Goal: Task Accomplishment & Management: Complete application form

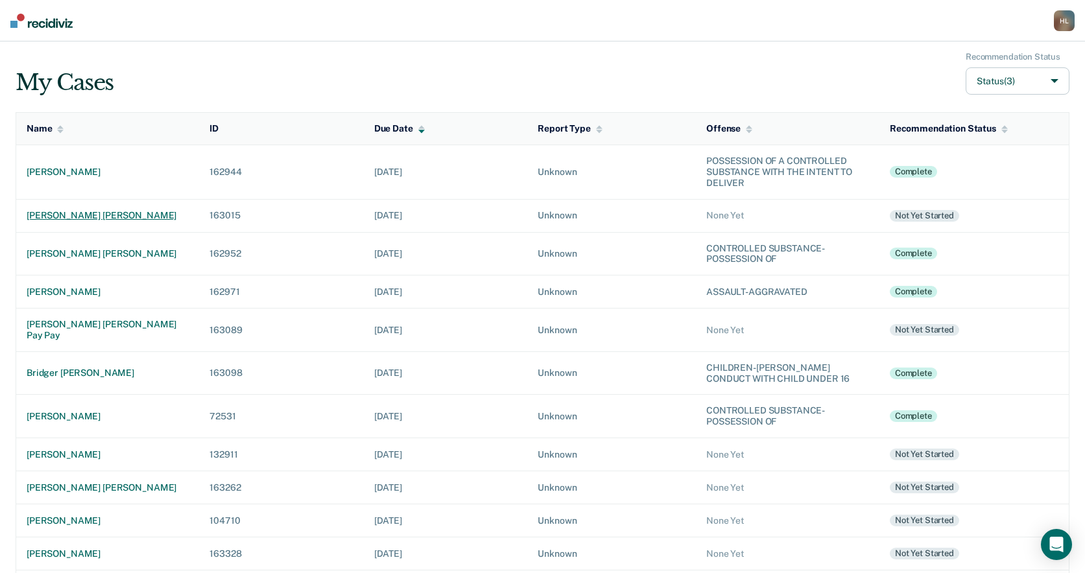
click at [95, 211] on div "samantha ray neaman" at bounding box center [108, 215] width 162 height 11
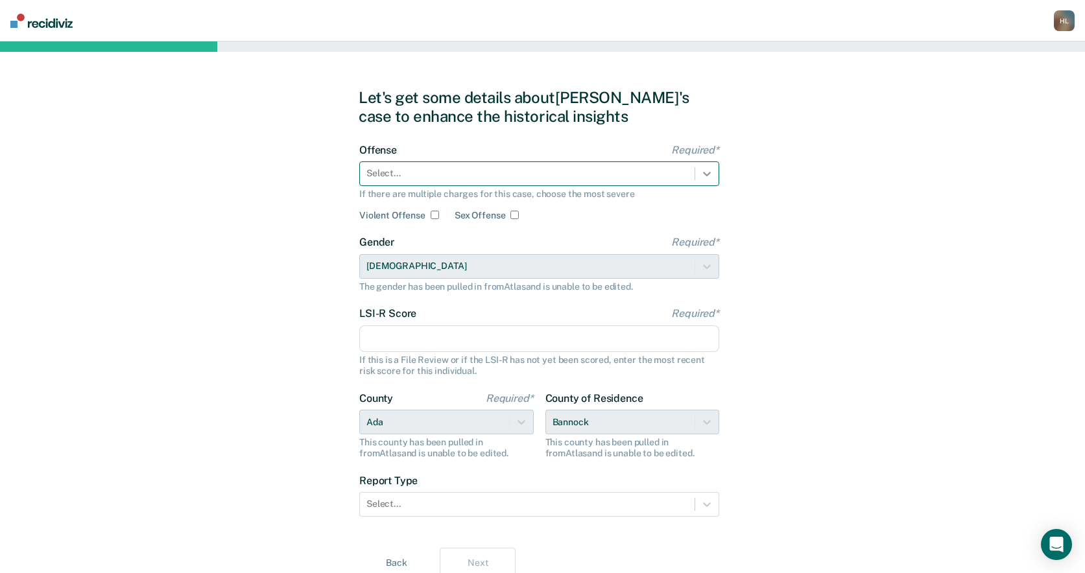
click at [705, 175] on icon at bounding box center [706, 173] width 13 height 13
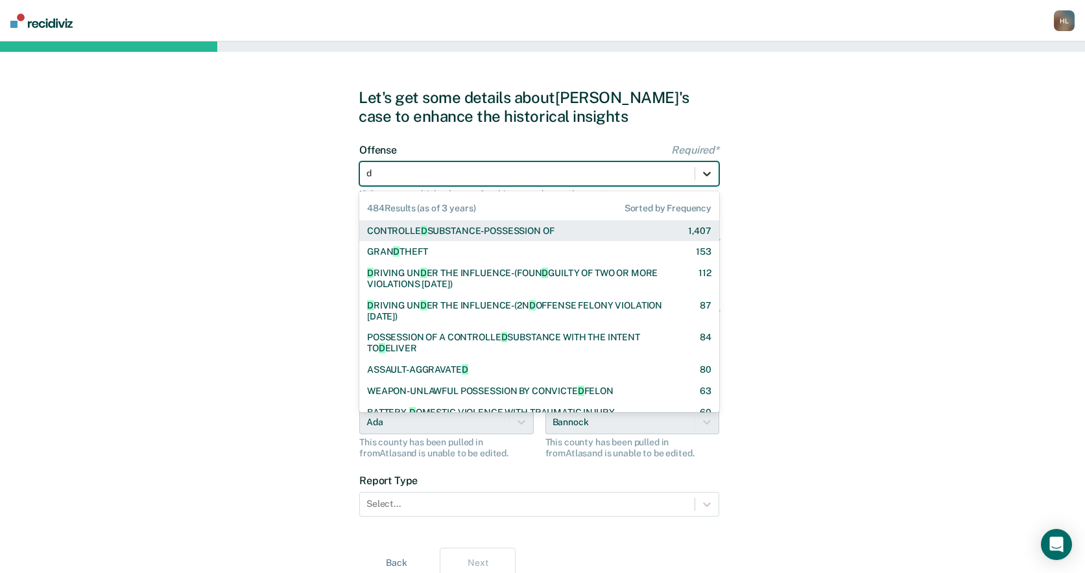
type input "dr"
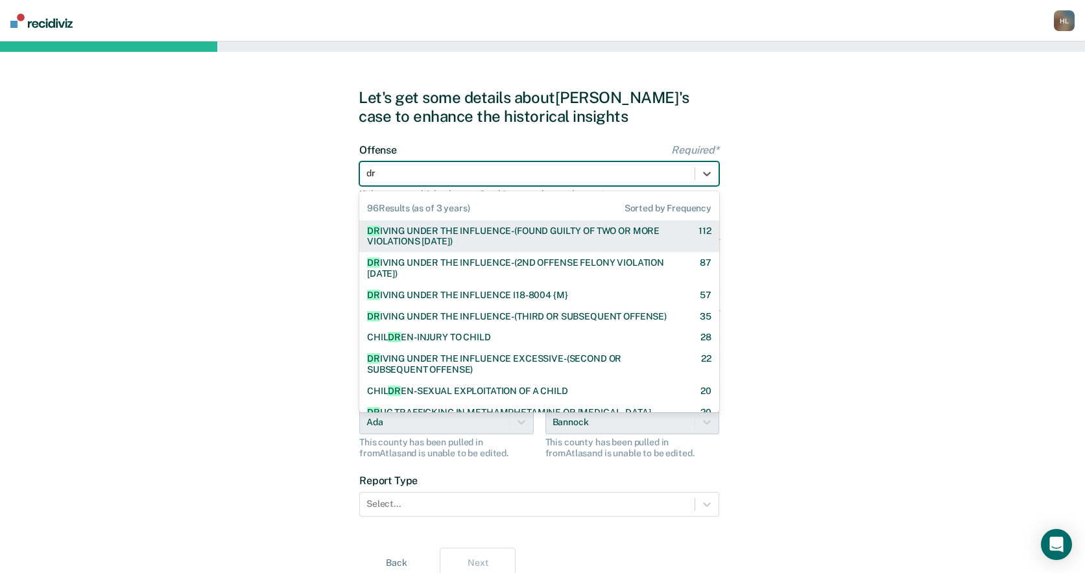
click at [603, 233] on div "DR IVING UNDER THE INFLUENCE-(FOUND GUILTY OF TWO OR MORE VIOLATIONS WITHIN 10 …" at bounding box center [521, 237] width 309 height 22
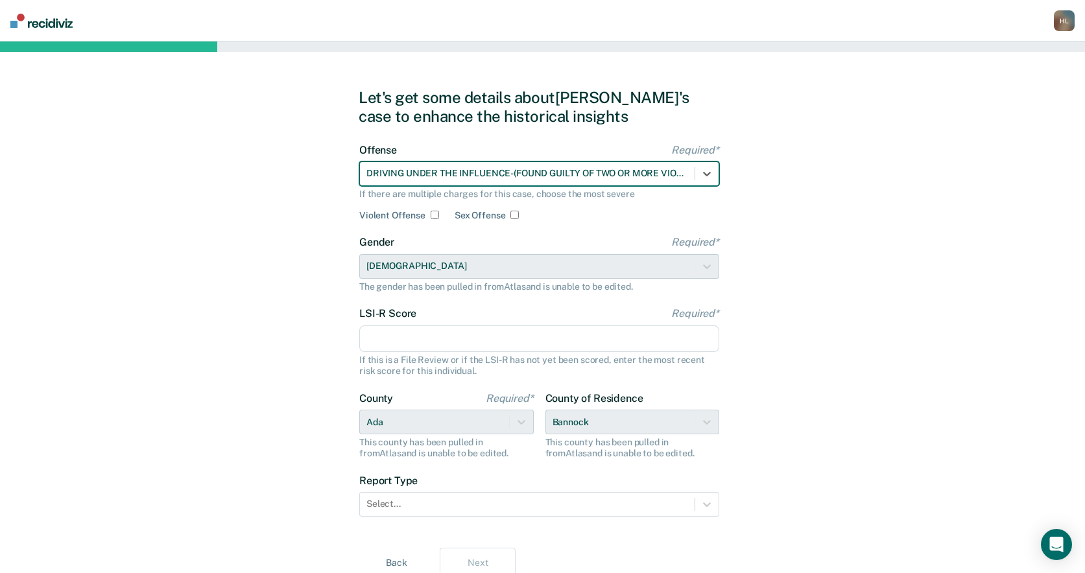
click at [495, 342] on input "LSI-R Score Required*" at bounding box center [539, 339] width 360 height 27
click at [866, 62] on div "Let's get some details about Samantha's case to enhance the historical insights…" at bounding box center [542, 334] width 1085 height 584
click at [451, 346] on input "LSI-R Score Required*" at bounding box center [539, 339] width 360 height 27
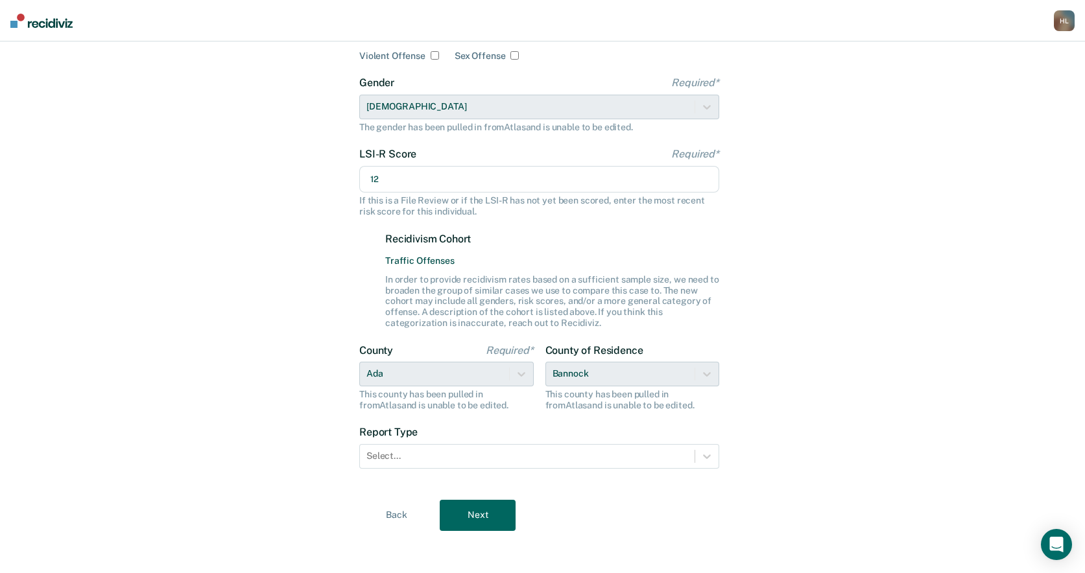
scroll to position [164, 0]
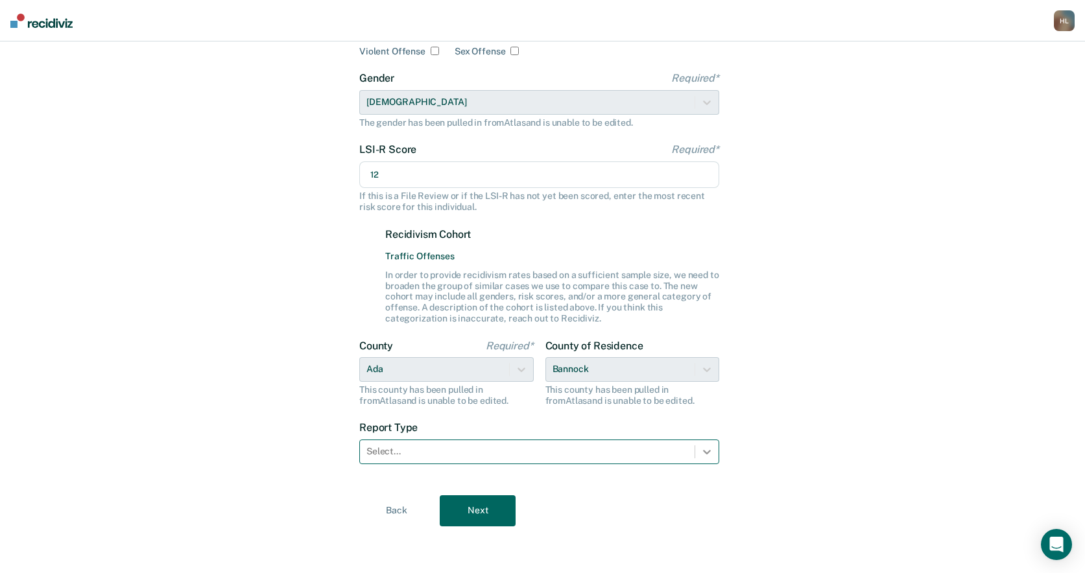
type input "12"
click at [704, 444] on div at bounding box center [706, 451] width 23 height 23
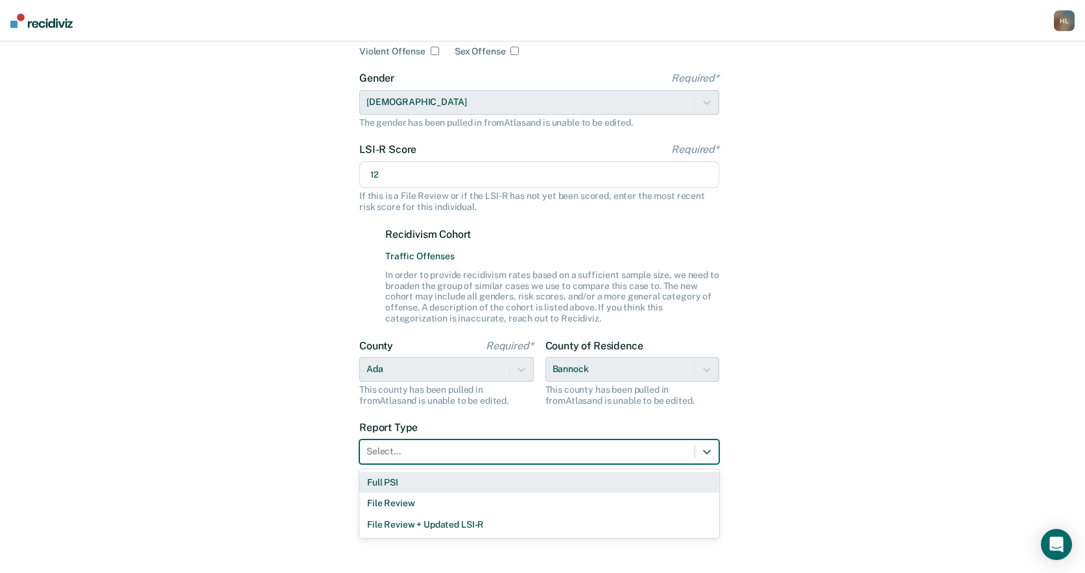
click at [682, 483] on div "Full PSI" at bounding box center [539, 482] width 360 height 21
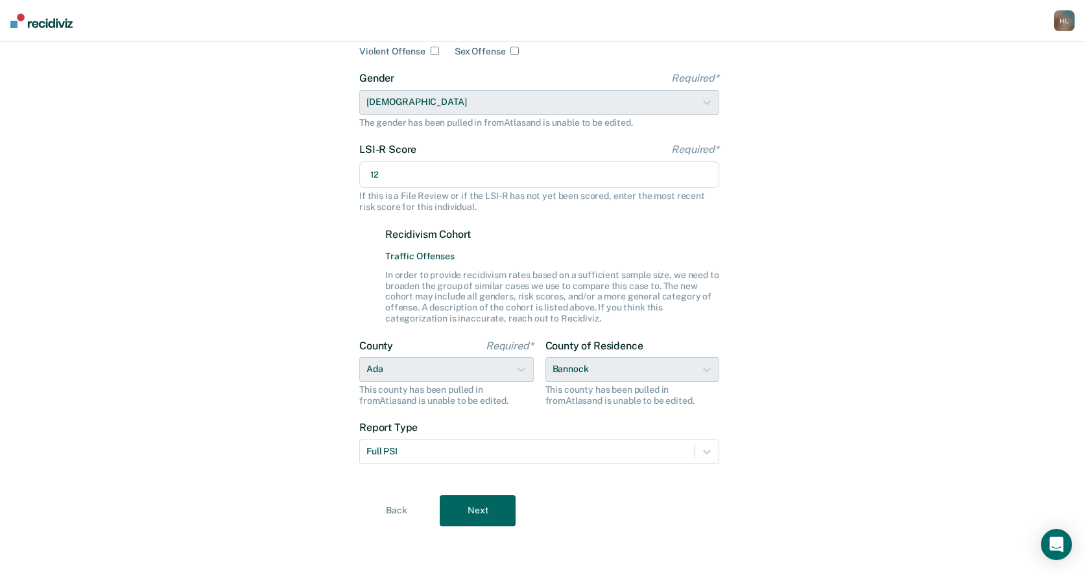
click at [496, 508] on button "Next" at bounding box center [478, 510] width 76 height 31
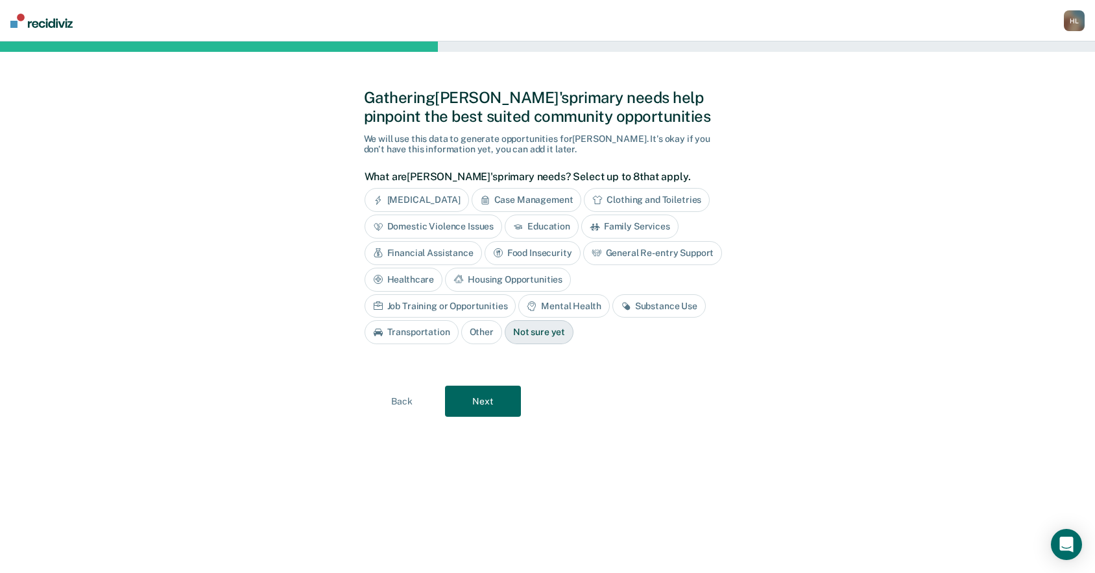
click at [612, 307] on div "Substance Use" at bounding box center [658, 306] width 93 height 24
click at [493, 403] on button "Next" at bounding box center [483, 401] width 76 height 31
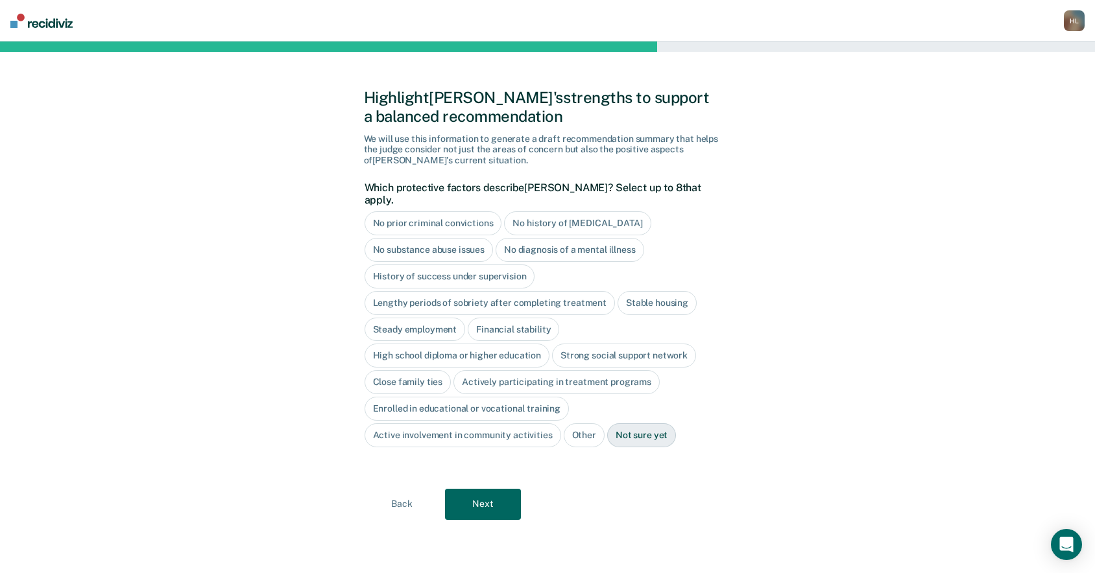
click at [940, 204] on div "Highlight Samantha's strengths to support a balanced recommendation We will use…" at bounding box center [547, 308] width 1095 height 532
click at [515, 318] on div "Financial stability" at bounding box center [513, 330] width 91 height 24
click at [407, 370] on div "Close family ties" at bounding box center [407, 382] width 87 height 24
click at [660, 291] on div "Stable housing" at bounding box center [656, 303] width 79 height 24
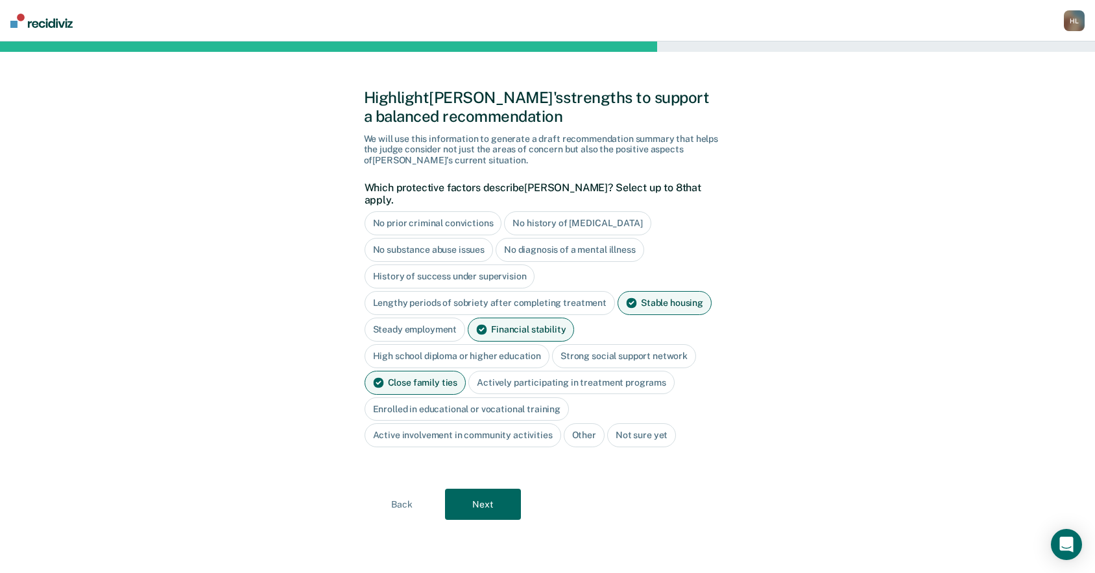
click at [422, 318] on div "Steady employment" at bounding box center [414, 330] width 101 height 24
click at [989, 335] on div "Highlight Samantha's strengths to support a balanced recommendation We will use…" at bounding box center [547, 308] width 1095 height 532
click at [492, 489] on button "Next" at bounding box center [483, 504] width 76 height 31
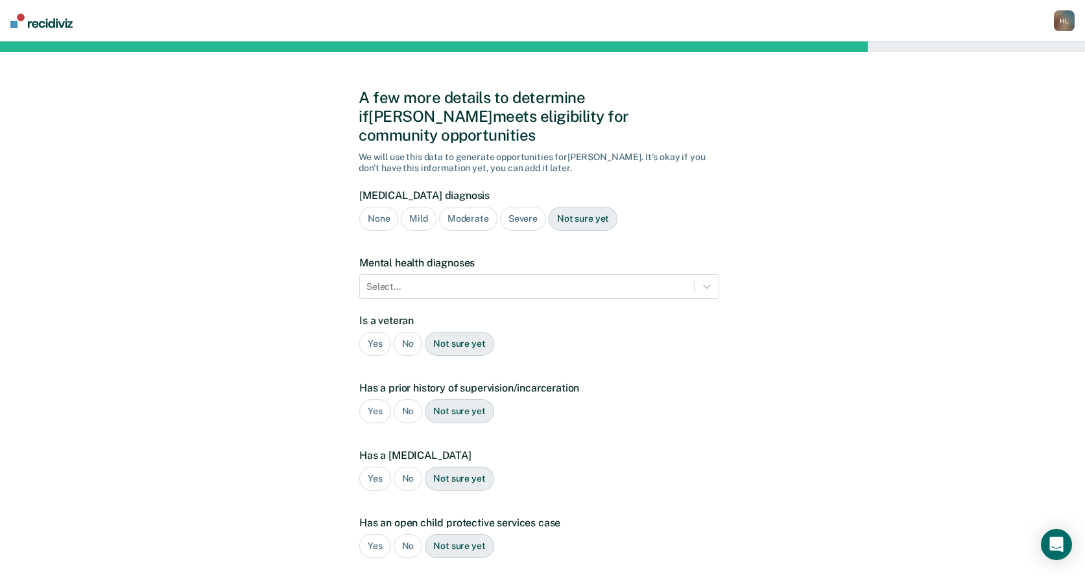
click at [913, 353] on div "A few more details to determine if Samantha meets eligibility for community opp…" at bounding box center [542, 394] width 1085 height 704
click at [507, 207] on div "Severe" at bounding box center [523, 219] width 46 height 24
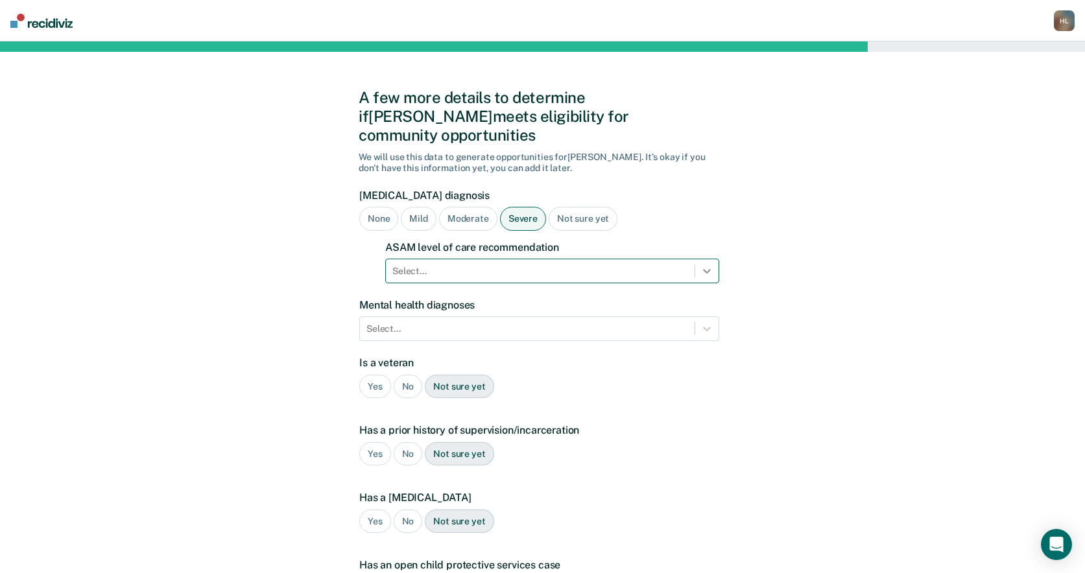
click at [713, 259] on div at bounding box center [706, 270] width 23 height 23
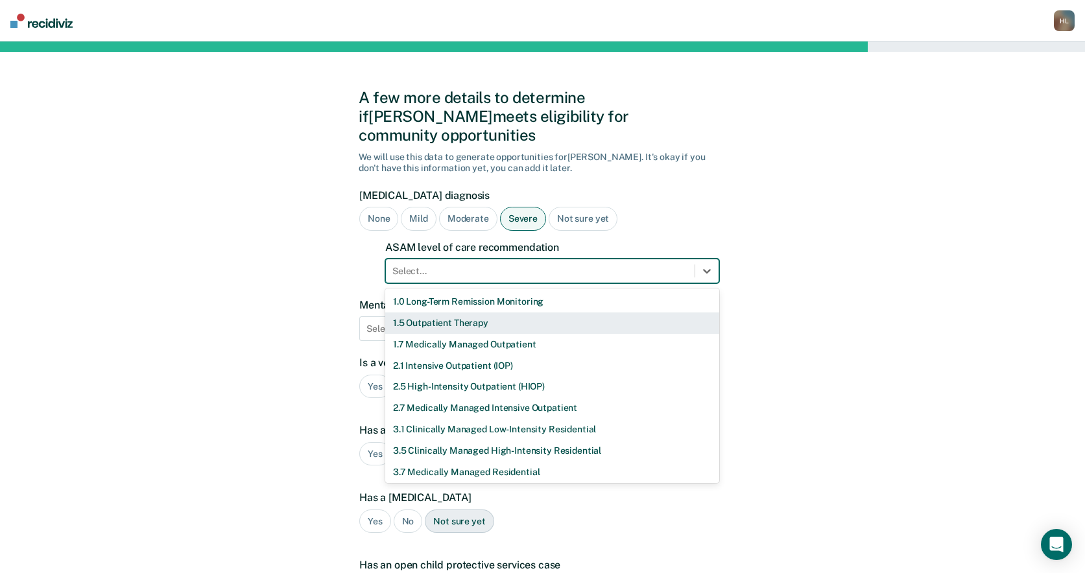
click at [501, 313] on div "1.5 Outpatient Therapy" at bounding box center [552, 323] width 334 height 21
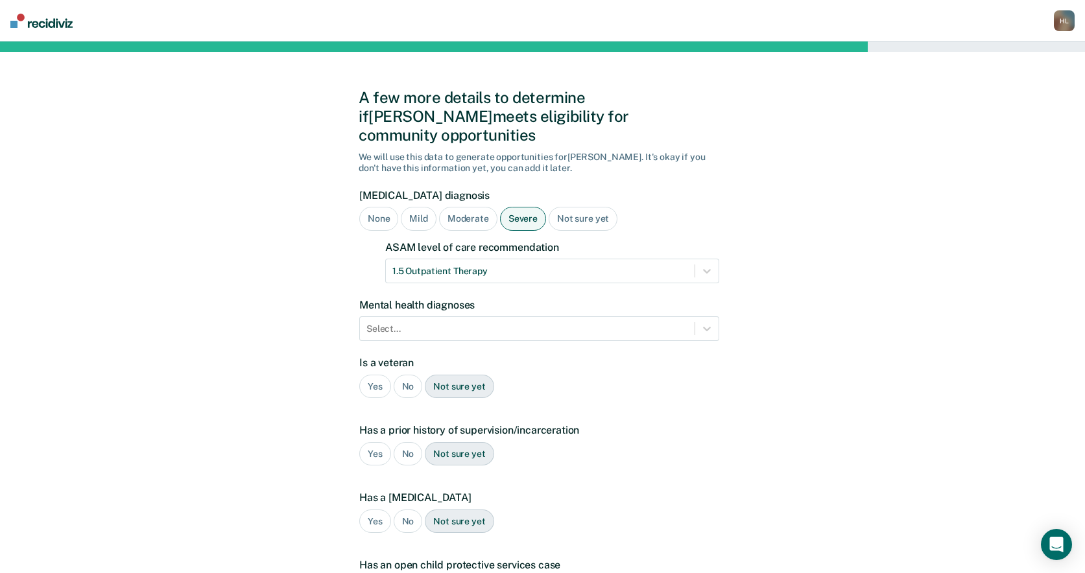
click at [896, 433] on div "A few more details to determine if Samantha meets eligibility for community opp…" at bounding box center [542, 415] width 1085 height 746
click at [702, 265] on icon at bounding box center [706, 271] width 13 height 13
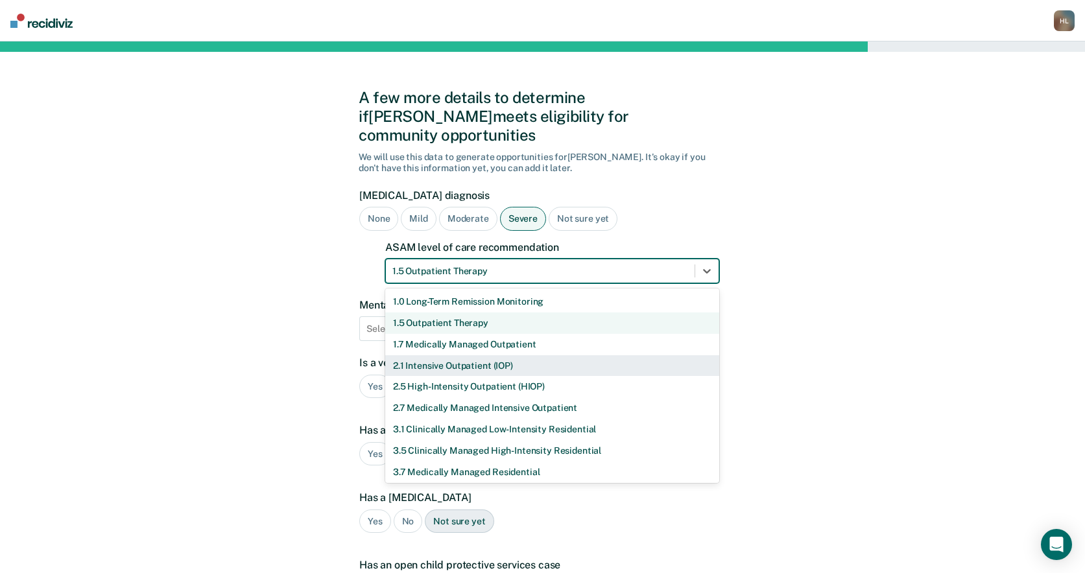
click at [521, 355] on div "2.1 Intensive Outpatient (IOP)" at bounding box center [552, 365] width 334 height 21
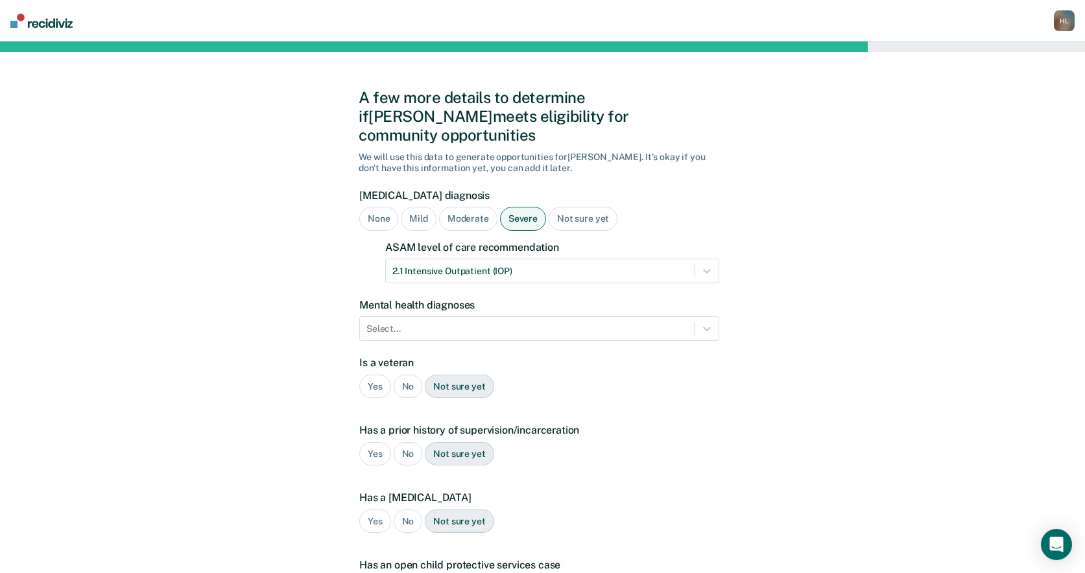
click at [890, 434] on div "A few more details to determine if Samantha meets eligibility for community opp…" at bounding box center [542, 415] width 1085 height 746
click at [703, 322] on icon at bounding box center [706, 328] width 13 height 13
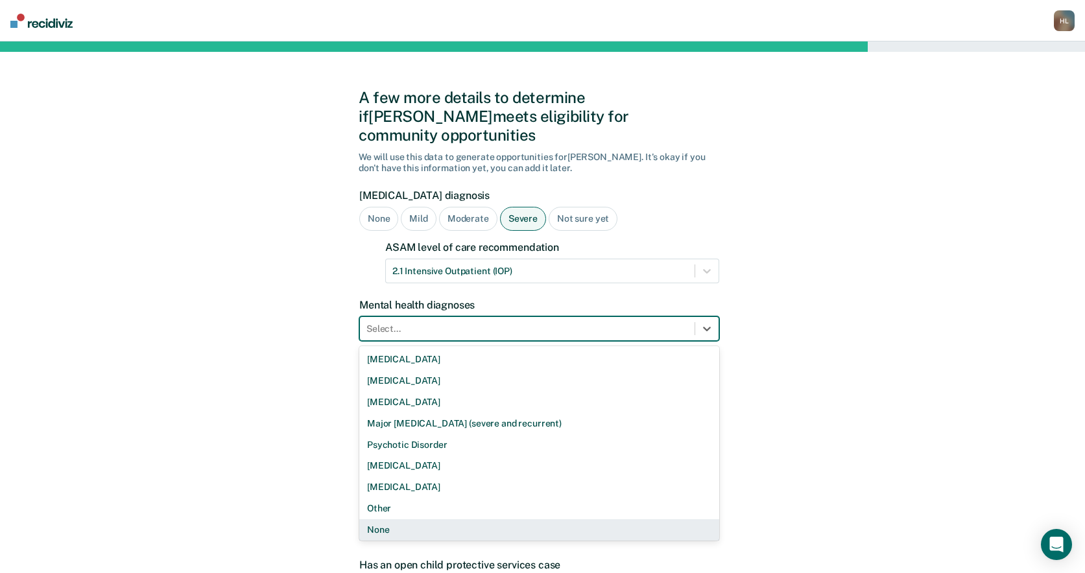
click at [396, 519] on div "None" at bounding box center [539, 529] width 360 height 21
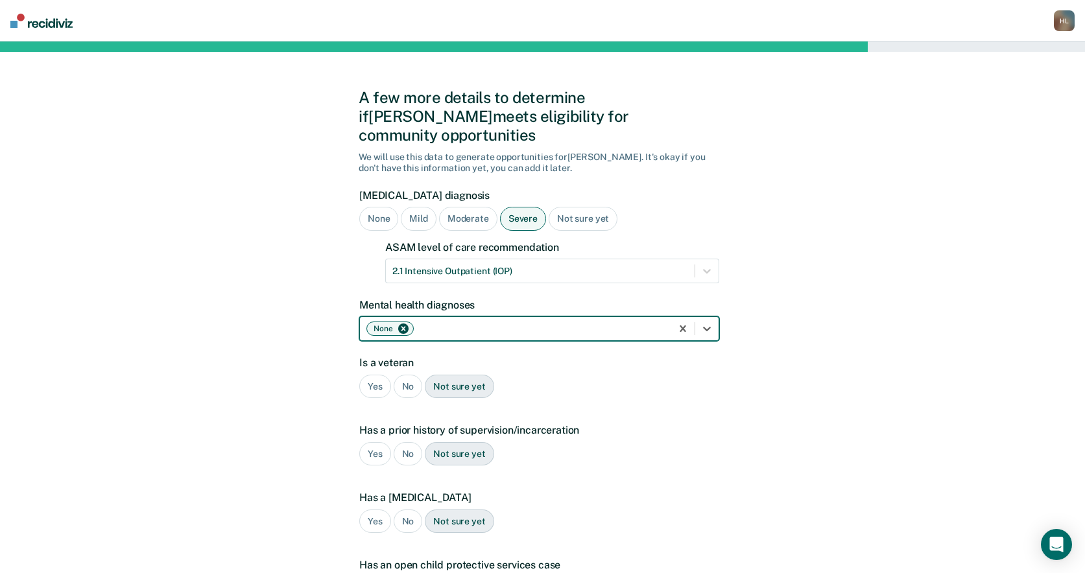
click at [409, 375] on div "No" at bounding box center [408, 387] width 29 height 24
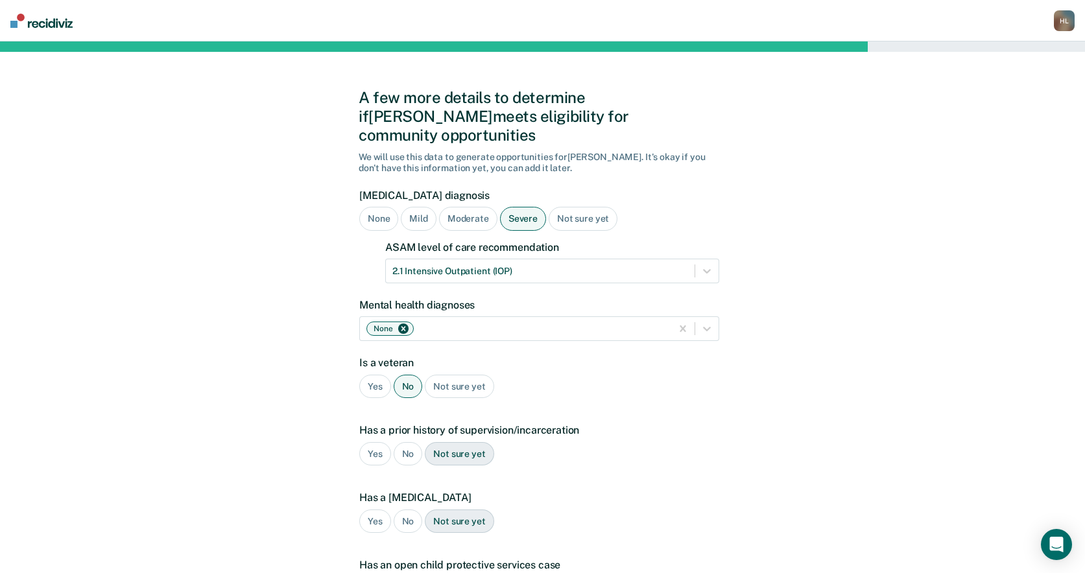
click at [979, 344] on div "A few more details to determine if Samantha meets eligibility for community opp…" at bounding box center [542, 415] width 1085 height 746
click at [374, 442] on div "Yes" at bounding box center [375, 454] width 32 height 24
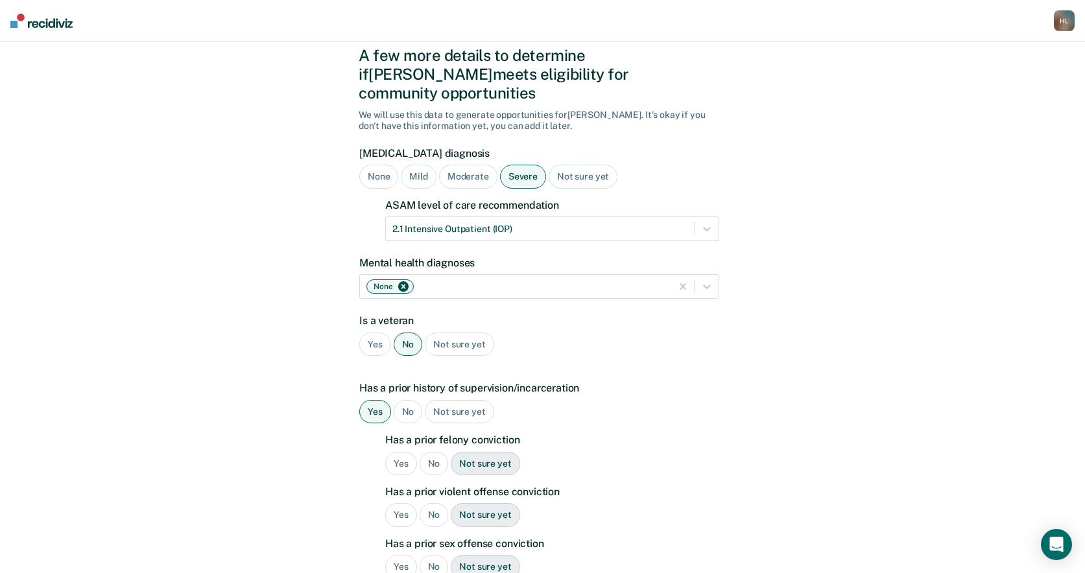
scroll to position [43, 0]
click at [438, 451] on div "No" at bounding box center [434, 463] width 29 height 24
click at [430, 502] on div "No" at bounding box center [434, 514] width 29 height 24
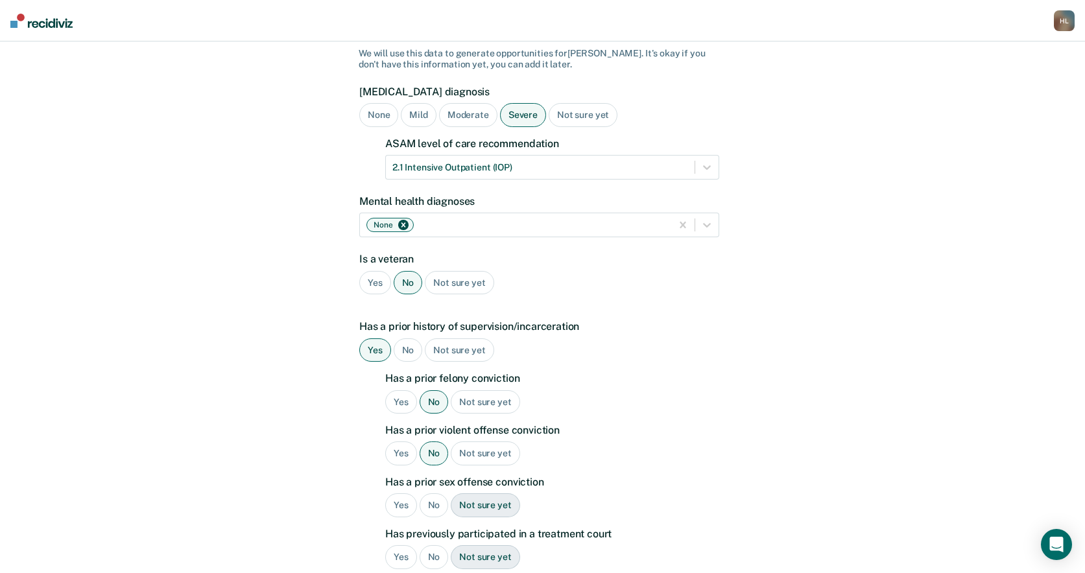
scroll to position [108, 0]
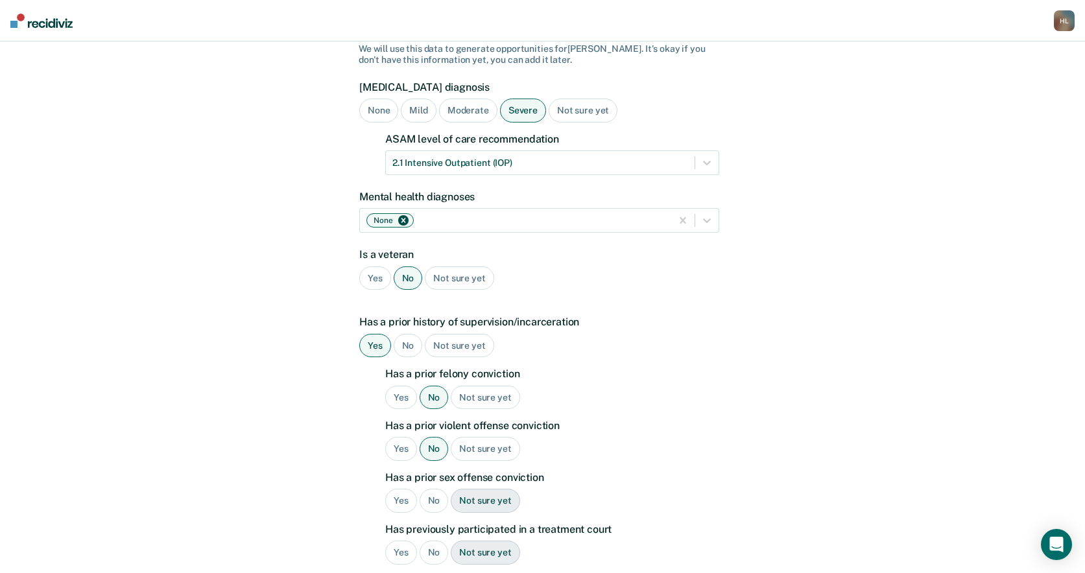
click at [436, 489] on div "No" at bounding box center [434, 501] width 29 height 24
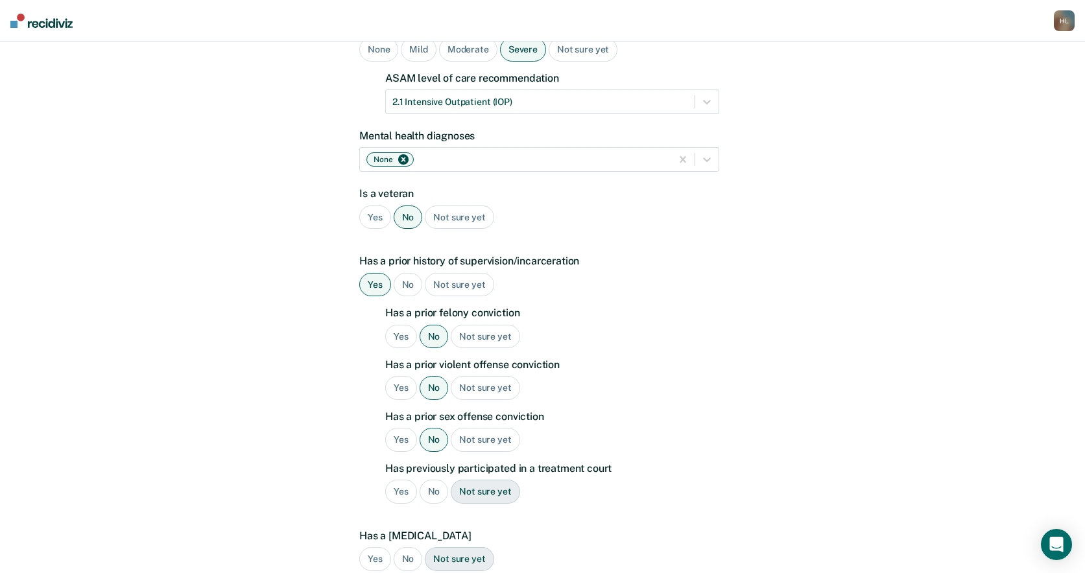
scroll to position [173, 0]
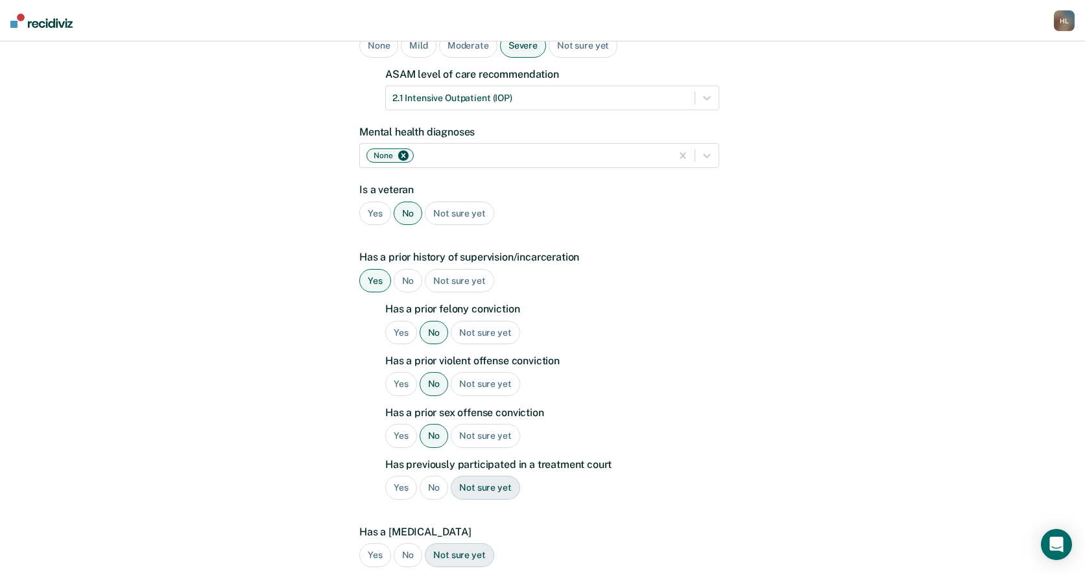
click at [436, 476] on div "No" at bounding box center [434, 488] width 29 height 24
click at [406, 543] on div "No" at bounding box center [408, 555] width 29 height 24
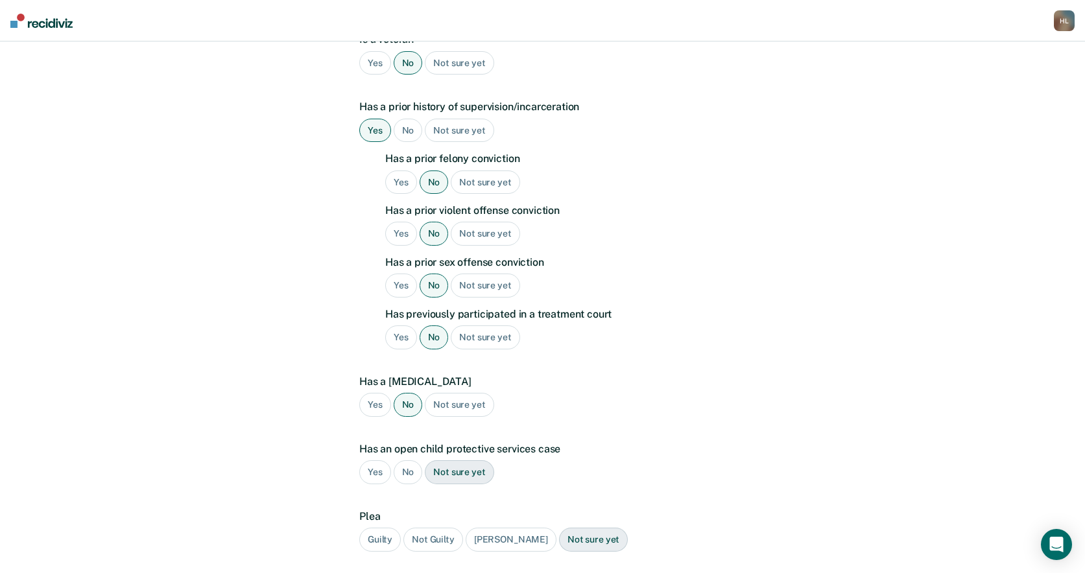
scroll to position [324, 0]
click at [406, 460] on div "No" at bounding box center [408, 472] width 29 height 24
click at [379, 527] on div "Guilty" at bounding box center [380, 539] width 42 height 24
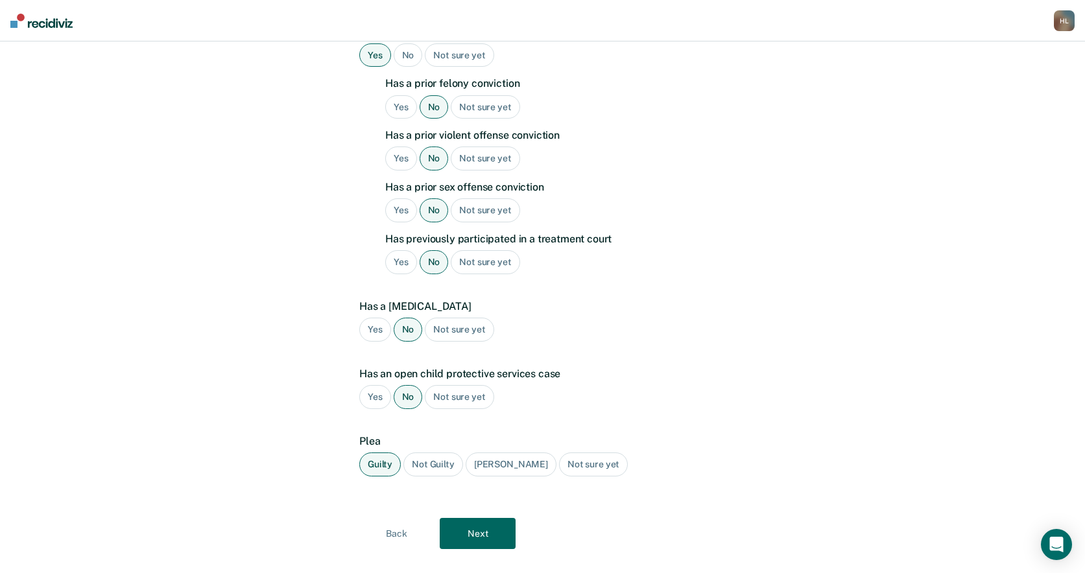
scroll to position [403, 0]
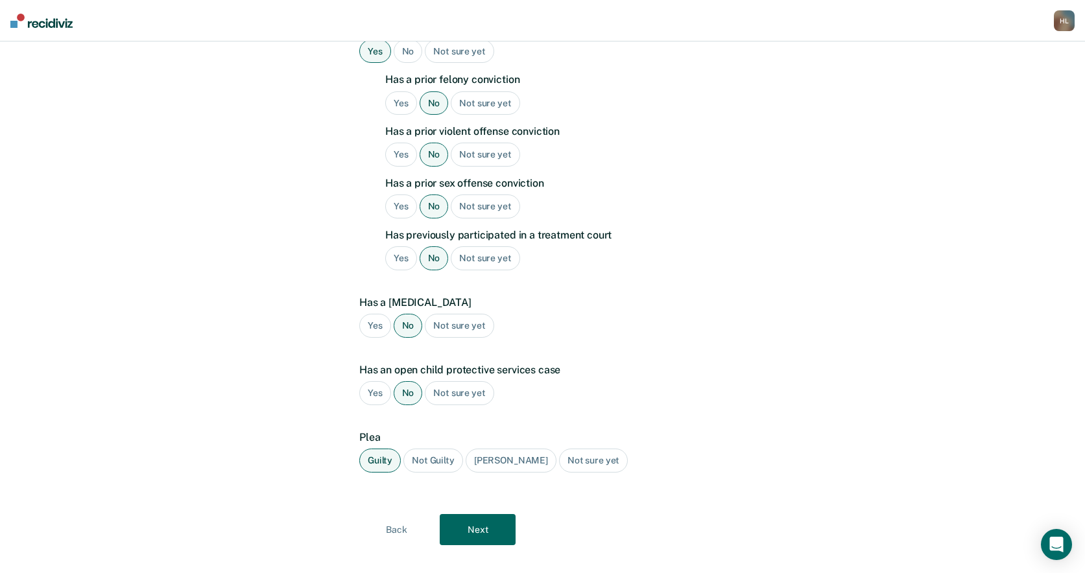
click at [481, 514] on button "Next" at bounding box center [478, 529] width 76 height 31
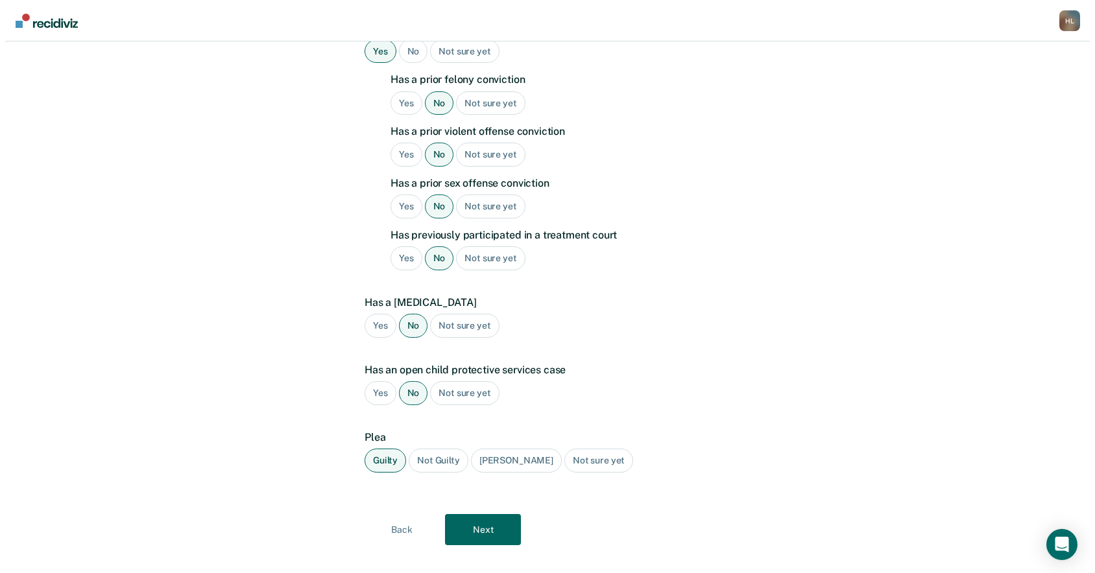
scroll to position [0, 0]
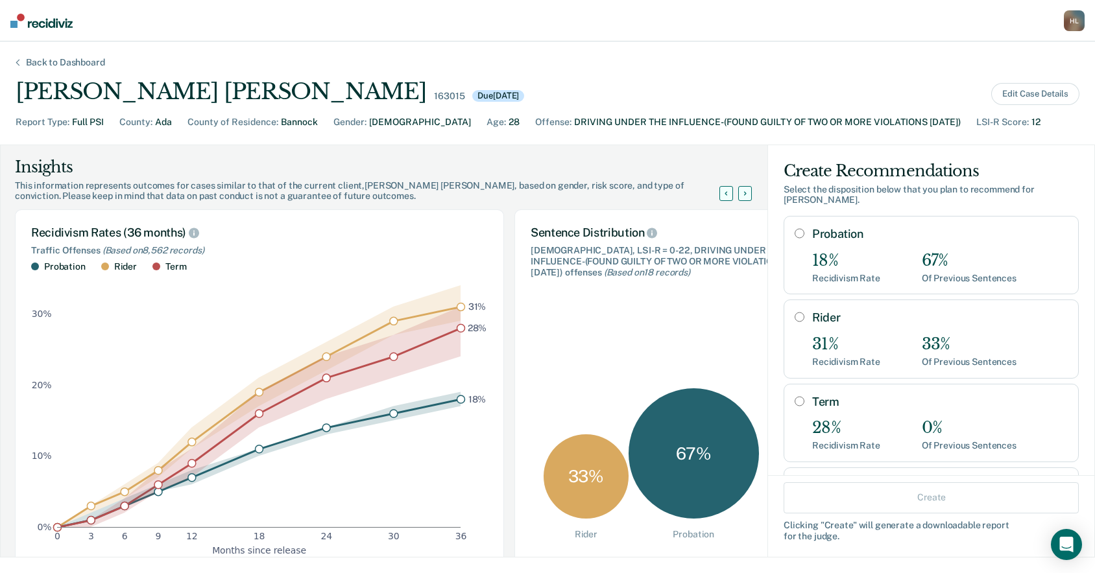
click at [794, 232] on input "Probation" at bounding box center [799, 233] width 10 height 10
radio input "true"
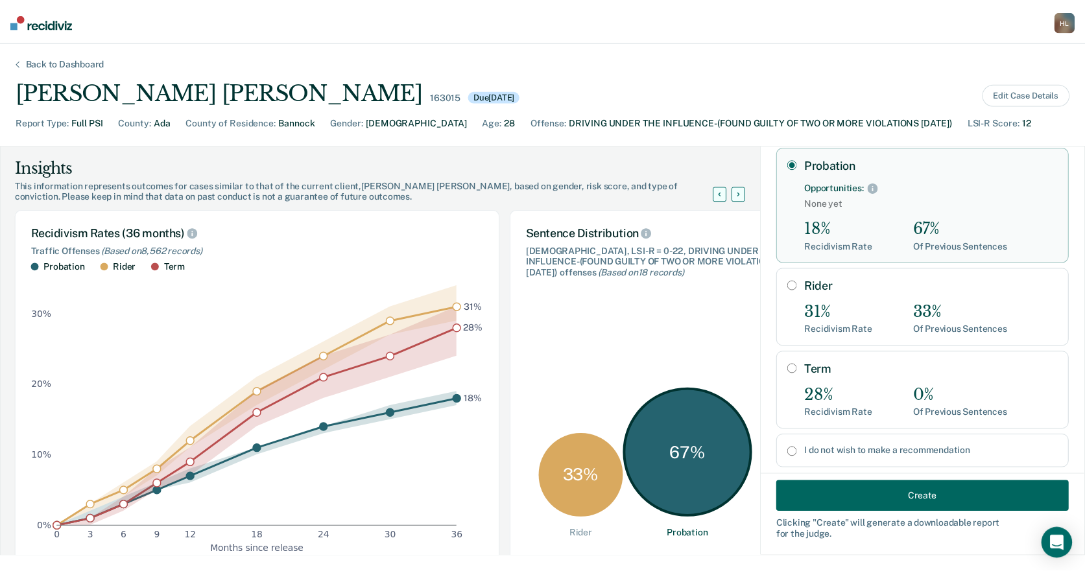
scroll to position [96, 0]
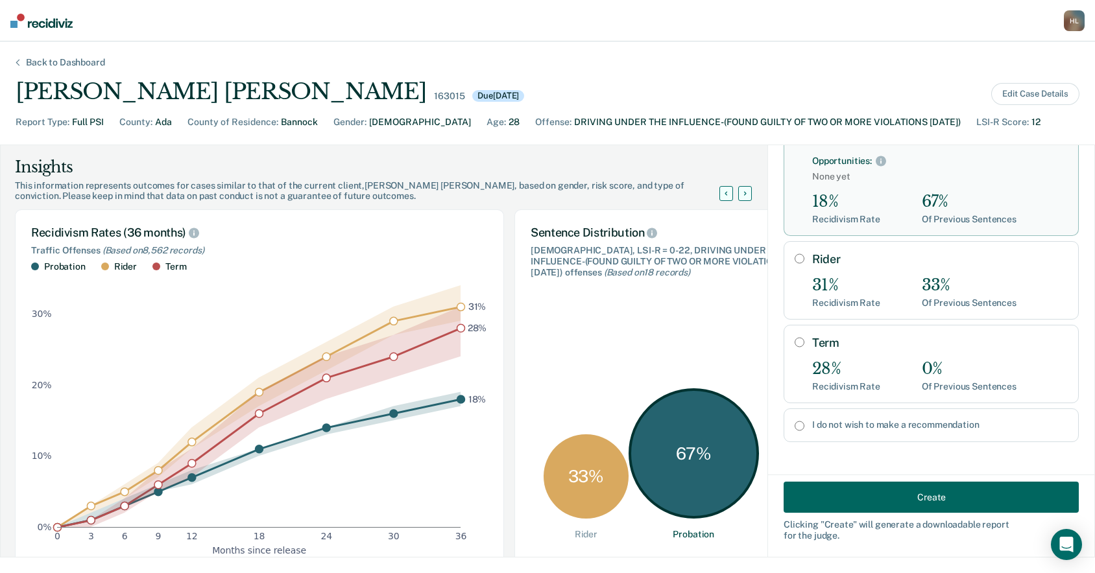
click at [902, 496] on button "Create" at bounding box center [930, 497] width 295 height 31
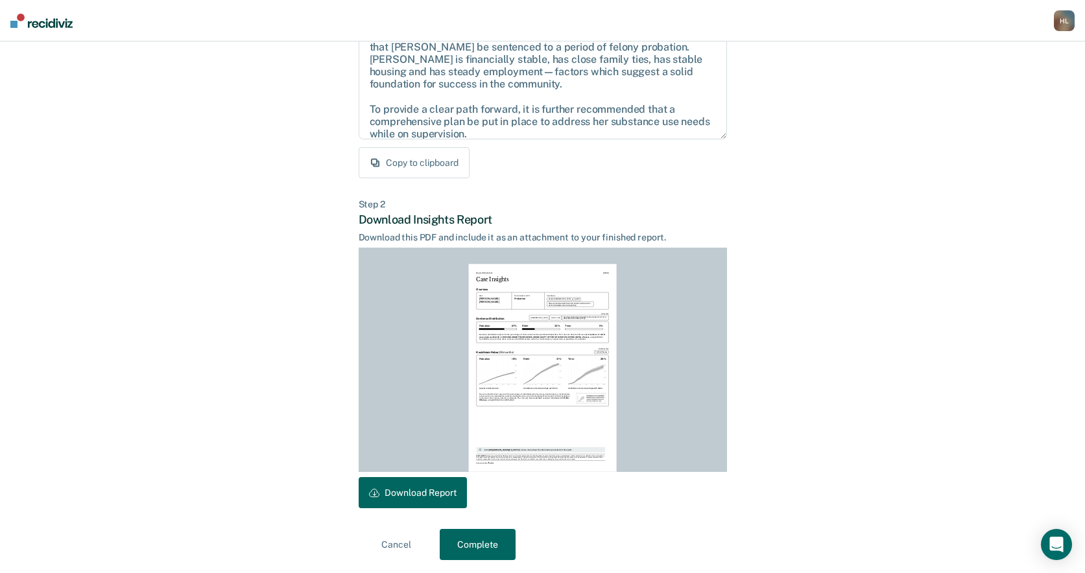
scroll to position [166, 0]
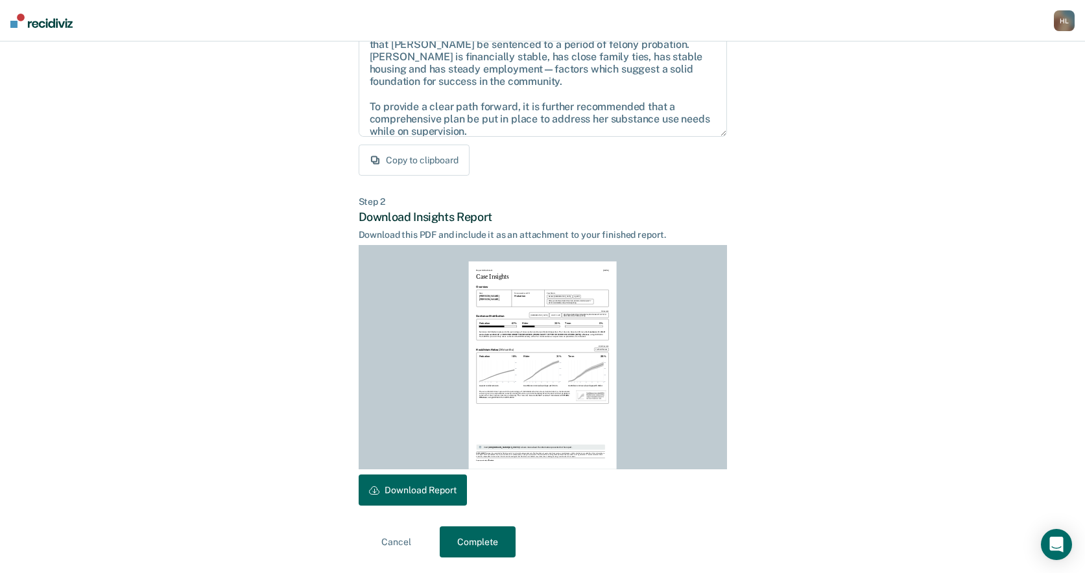
click at [441, 494] on button "Download Report" at bounding box center [413, 490] width 108 height 31
click at [486, 530] on button "Complete" at bounding box center [478, 542] width 76 height 31
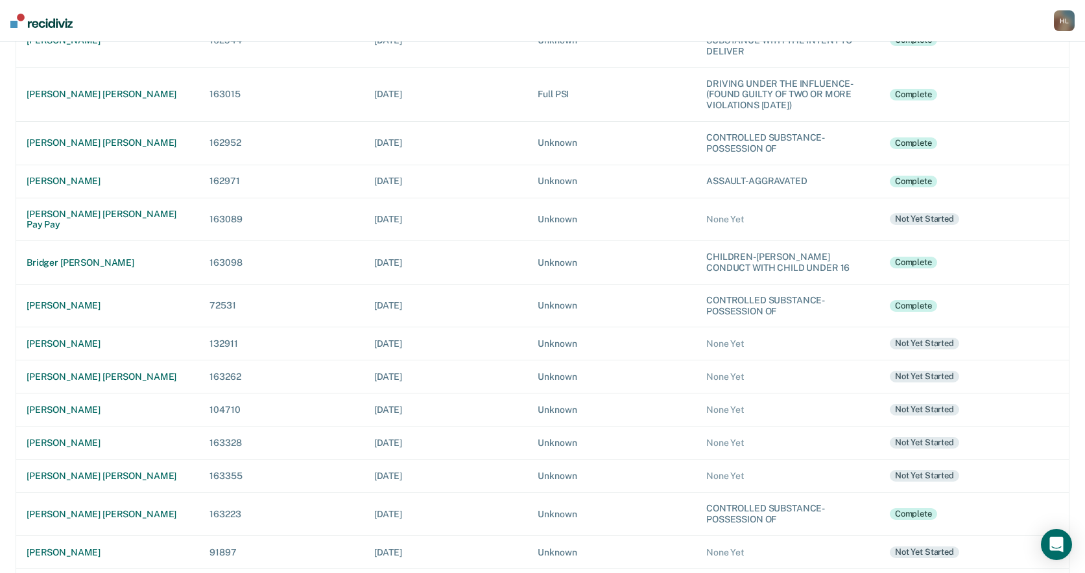
scroll to position [151, 0]
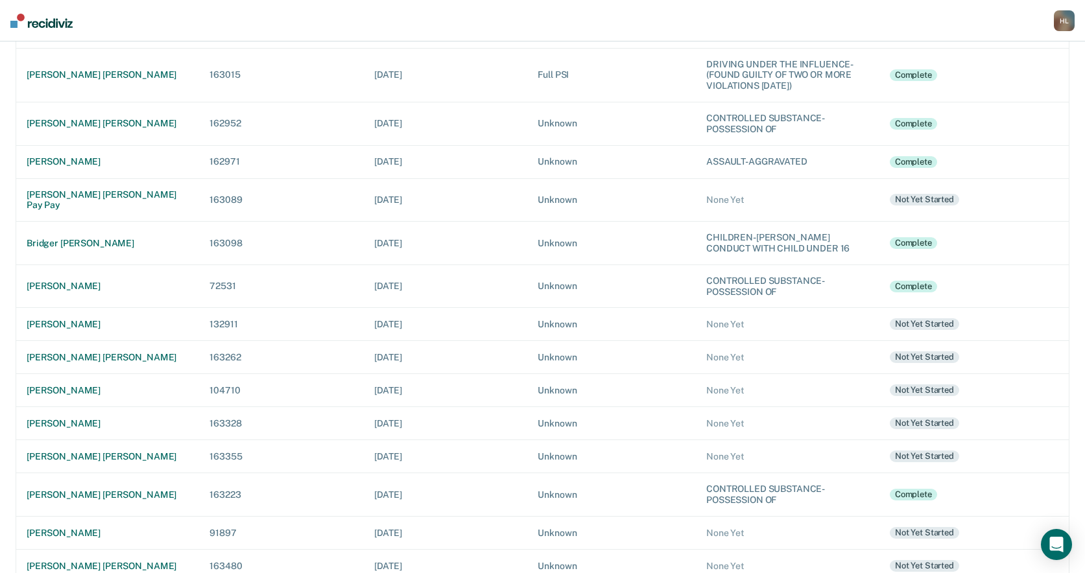
click at [1073, 23] on div "H L" at bounding box center [1064, 20] width 21 height 21
click at [985, 84] on link "Log Out" at bounding box center [1010, 83] width 108 height 11
